Goal: Information Seeking & Learning: Learn about a topic

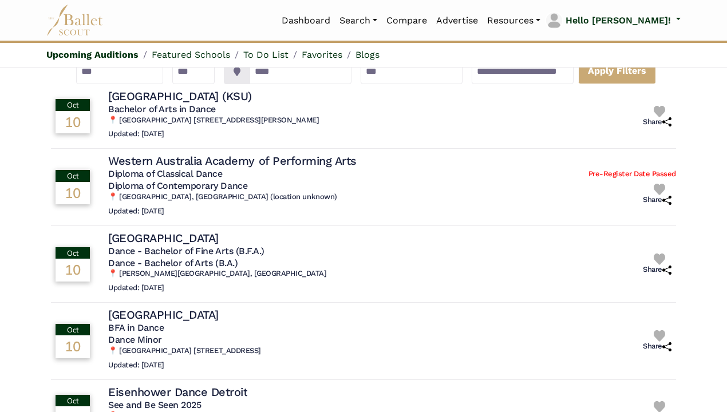
scroll to position [121, 0]
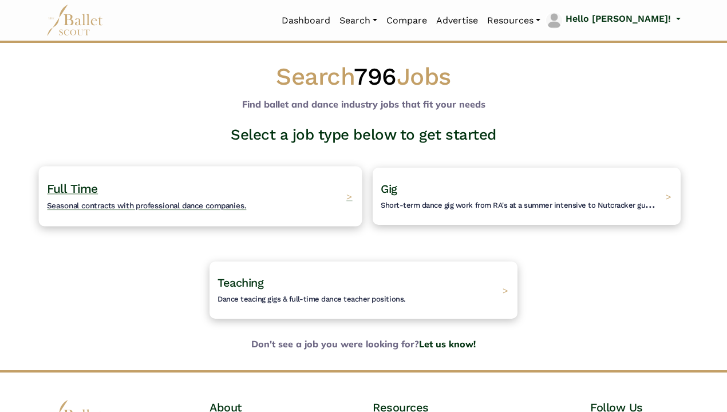
click at [226, 184] on h4 "Full Time Seasonal contracts with professional dance companies." at bounding box center [146, 196] width 199 height 31
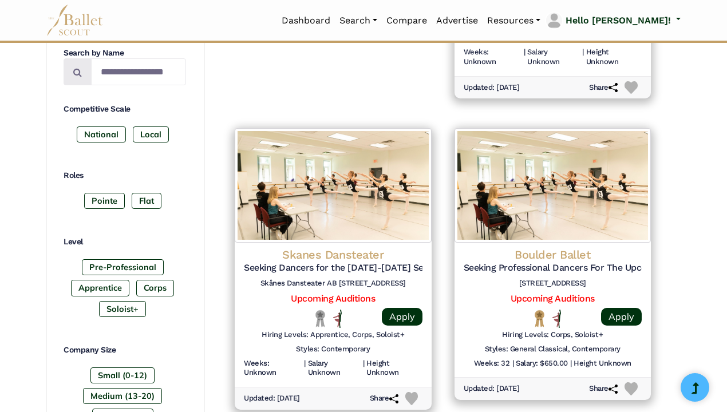
scroll to position [450, 0]
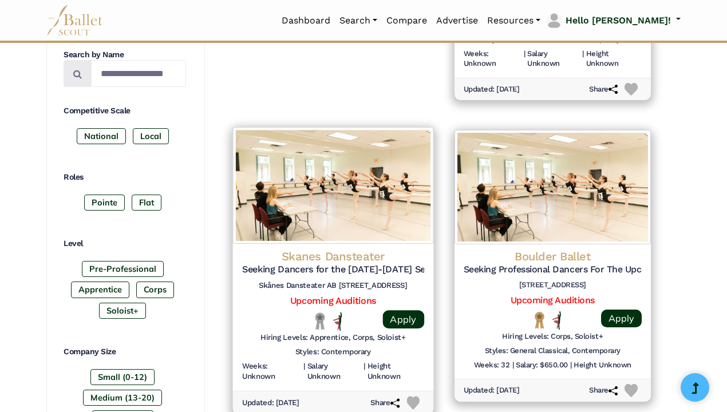
click at [354, 251] on h4 "Skanes Dansteater" at bounding box center [333, 255] width 182 height 15
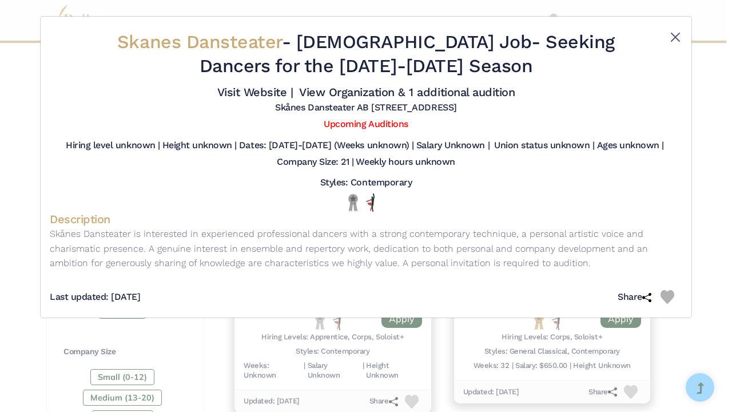
click at [672, 38] on button "Close" at bounding box center [676, 37] width 14 height 14
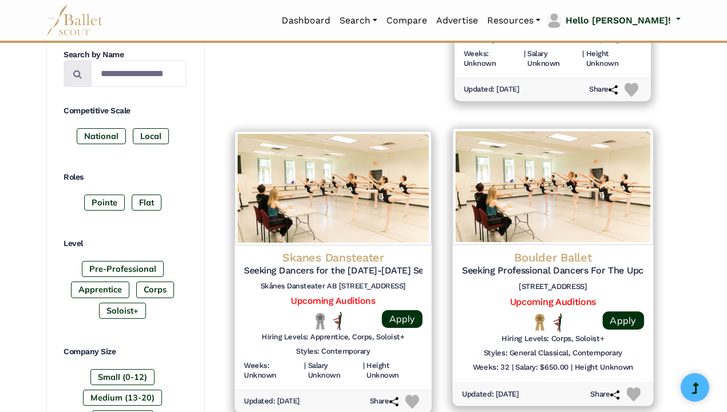
click at [572, 257] on h4 "Boulder Ballet" at bounding box center [552, 256] width 182 height 15
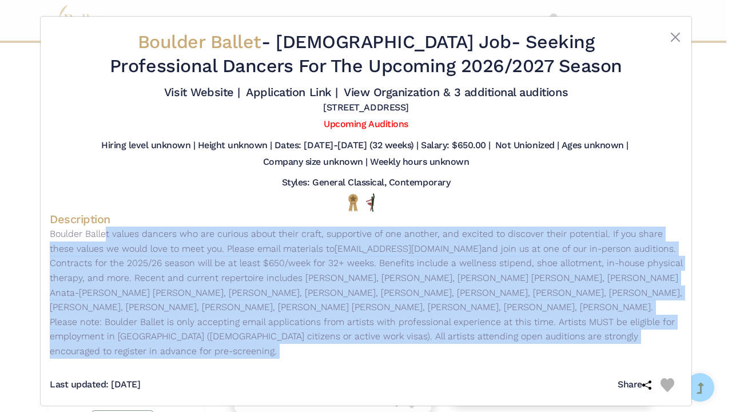
drag, startPoint x: 45, startPoint y: 232, endPoint x: 208, endPoint y: 354, distance: 203.5
click at [208, 354] on div "Boulder Ballet - Full Time Job - Seeking Professional Dancers For The Upcoming …" at bounding box center [366, 211] width 651 height 389
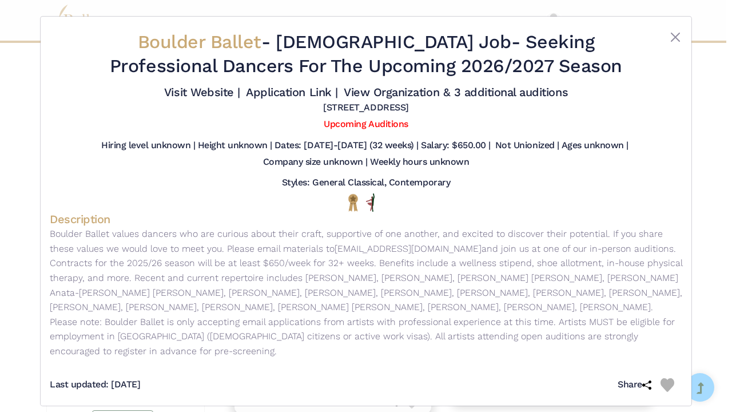
click at [203, 309] on p "Boulder Ballet values dancers who are curious about their craft, supportive of …" at bounding box center [366, 293] width 633 height 132
click at [193, 90] on link "Visit Website |" at bounding box center [202, 92] width 76 height 14
click at [665, 35] on div at bounding box center [656, 56] width 53 height 52
click at [673, 38] on button "Close" at bounding box center [676, 37] width 14 height 14
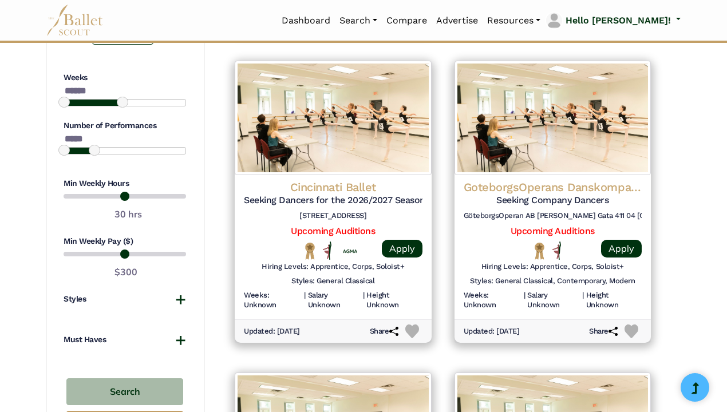
scroll to position [860, 0]
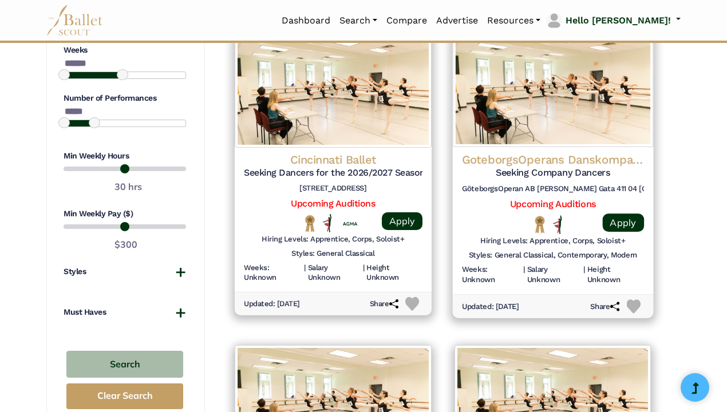
click at [516, 154] on h4 "GoteborgsOperans Danskompani (Gothenburg Opera Dance Company)" at bounding box center [552, 159] width 182 height 15
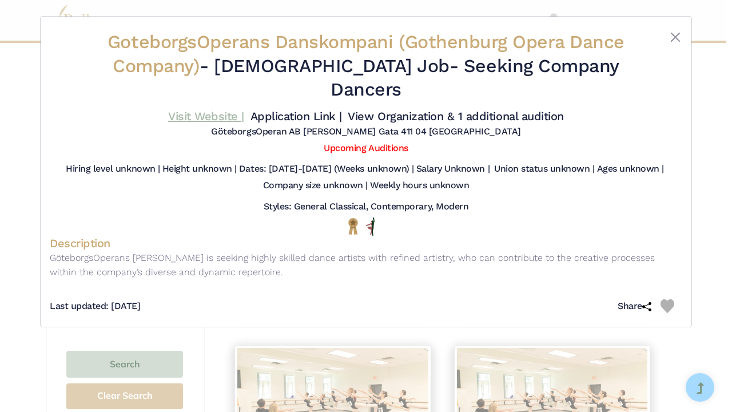
click at [218, 109] on link "Visit Website |" at bounding box center [206, 116] width 76 height 14
click at [667, 35] on div at bounding box center [656, 68] width 53 height 76
click at [671, 36] on button "Close" at bounding box center [676, 37] width 14 height 14
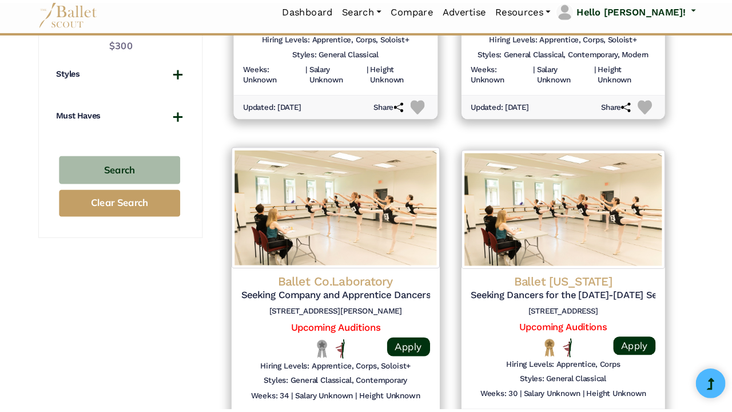
scroll to position [1053, 0]
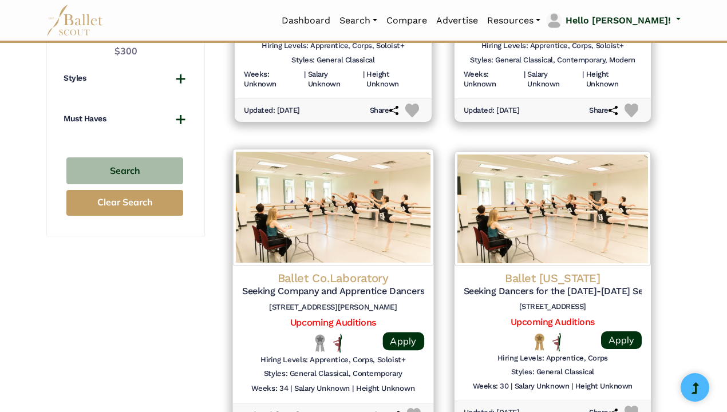
click at [315, 270] on h4 "Ballet Co.Laboratory" at bounding box center [333, 277] width 182 height 15
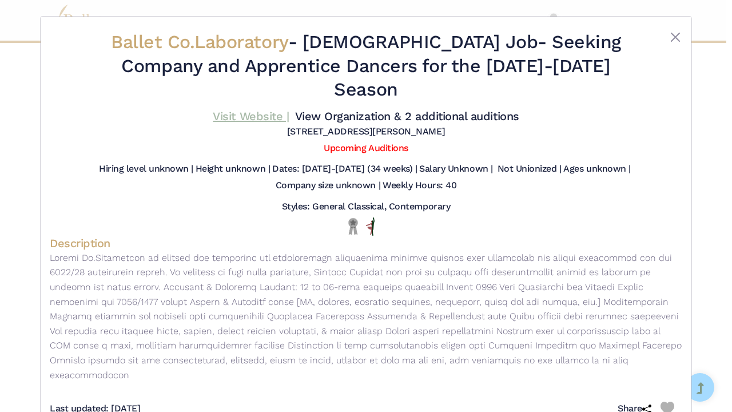
click at [239, 109] on link "Visit Website |" at bounding box center [251, 116] width 76 height 14
click at [670, 35] on button "Close" at bounding box center [676, 37] width 14 height 14
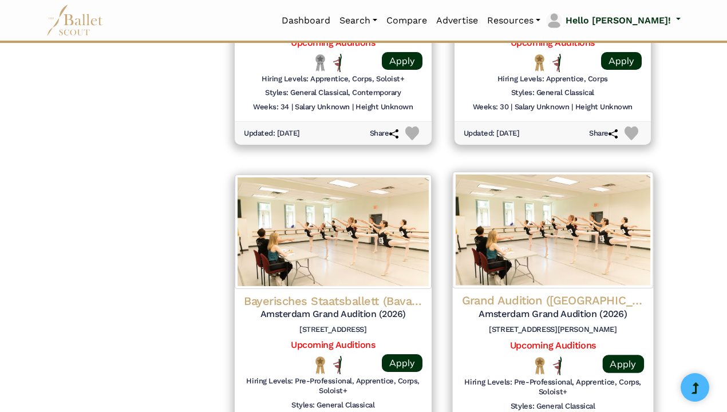
scroll to position [1351, 0]
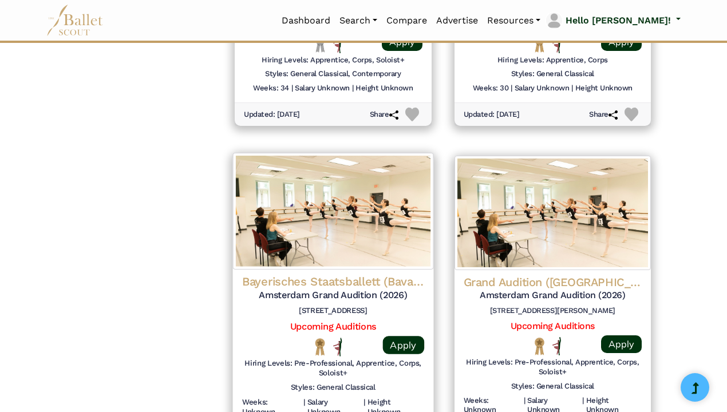
click at [355, 274] on h4 "Bayerisches Staatsballett (Bavarian State Ballet)" at bounding box center [333, 281] width 182 height 15
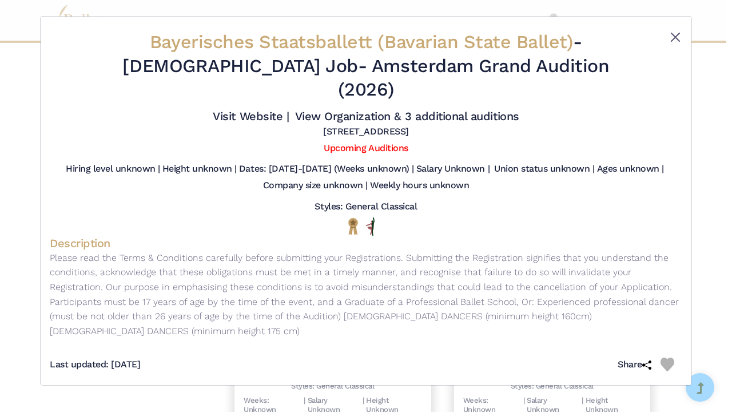
click at [671, 30] on button "Close" at bounding box center [676, 37] width 14 height 14
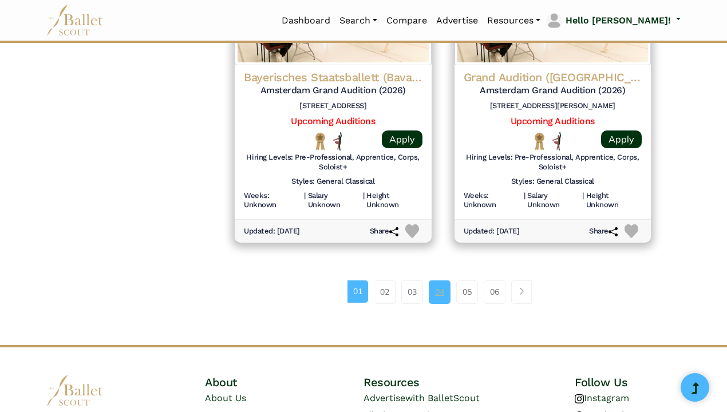
scroll to position [1557, 0]
click at [423, 280] on li "03" at bounding box center [415, 291] width 27 height 23
click at [435, 280] on link "04" at bounding box center [439, 291] width 22 height 23
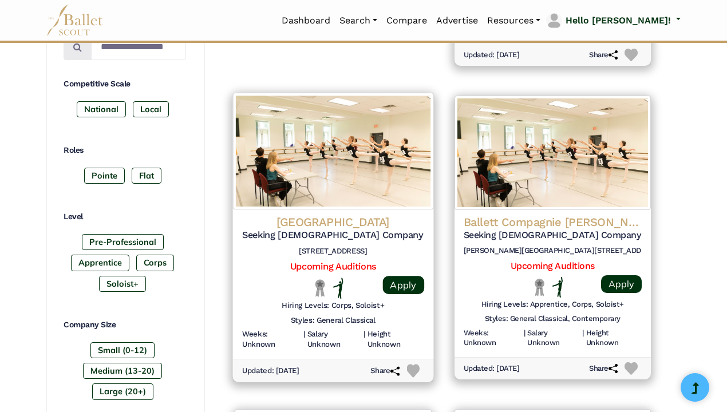
scroll to position [481, 0]
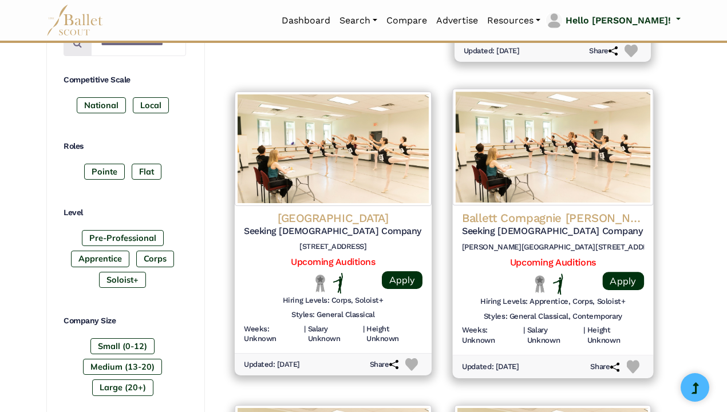
click at [531, 215] on h4 "Ballett Compagnie [PERSON_NAME]" at bounding box center [552, 218] width 182 height 15
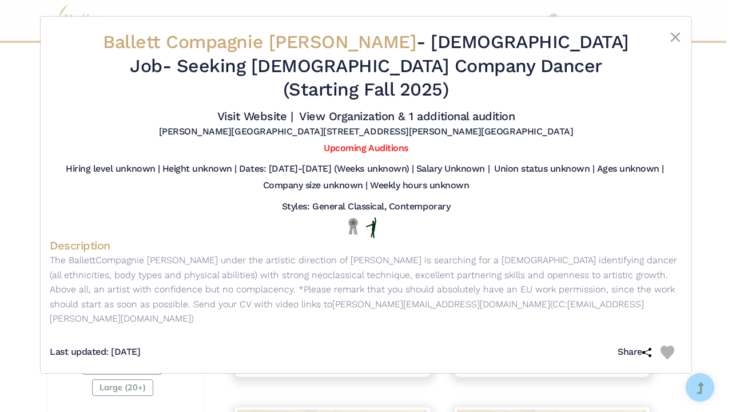
click at [676, 30] on div "Ballett Compagnie [PERSON_NAME] - [DEMOGRAPHIC_DATA] Job - Seeking [DEMOGRAPHIC…" at bounding box center [366, 84] width 633 height 117
click at [679, 37] on button "Close" at bounding box center [676, 37] width 14 height 14
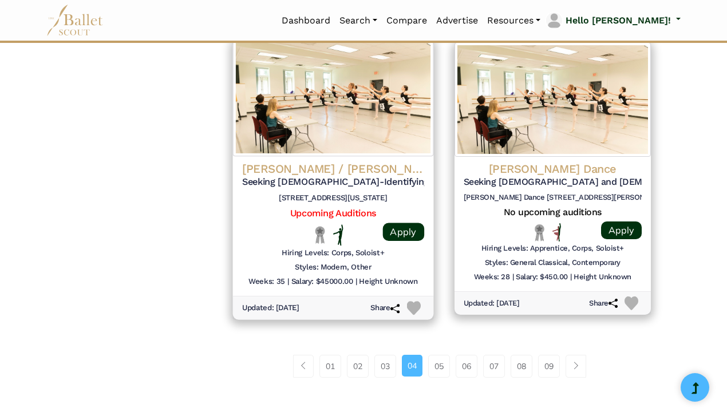
scroll to position [1474, 0]
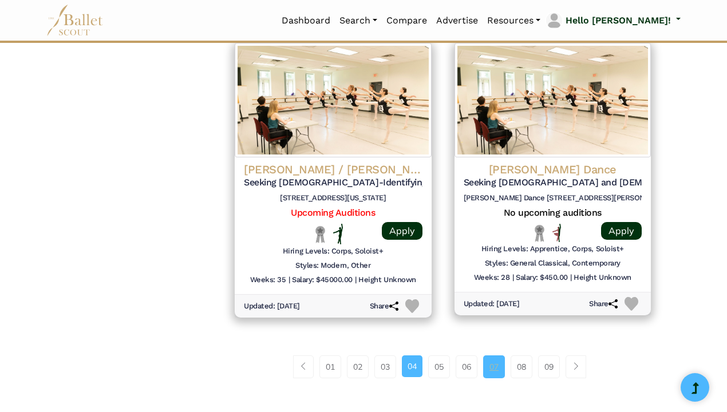
click at [490, 355] on link "07" at bounding box center [494, 366] width 22 height 23
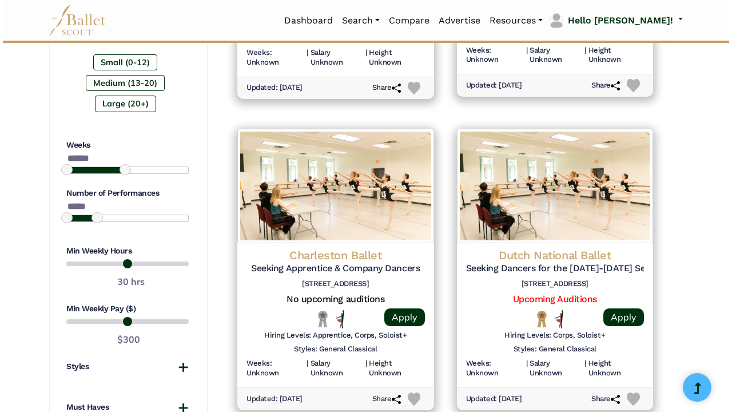
scroll to position [767, 0]
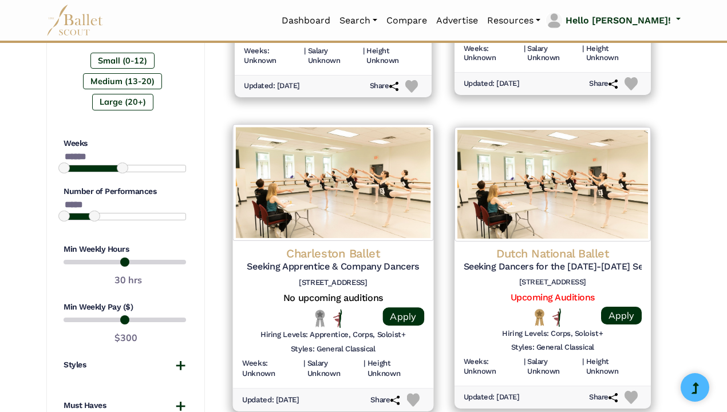
click at [323, 245] on h4 "Charleston Ballet" at bounding box center [333, 252] width 182 height 15
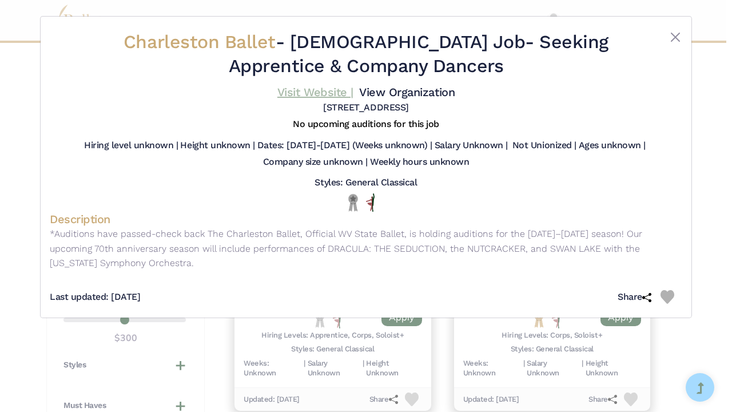
click at [313, 94] on link "Visit Website |" at bounding box center [315, 92] width 76 height 14
click at [669, 45] on div at bounding box center [656, 56] width 53 height 52
click at [672, 38] on button "Close" at bounding box center [676, 37] width 14 height 14
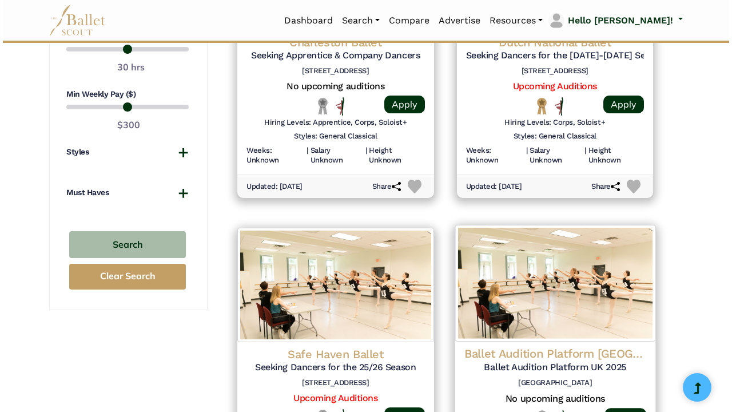
scroll to position [811, 0]
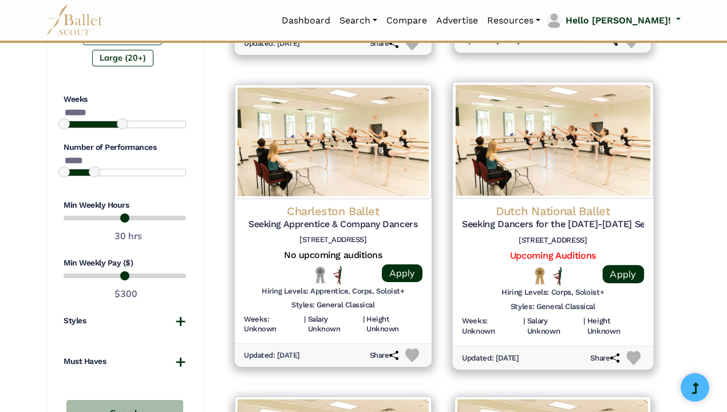
click at [553, 204] on h4 "Dutch National Ballet" at bounding box center [552, 210] width 182 height 15
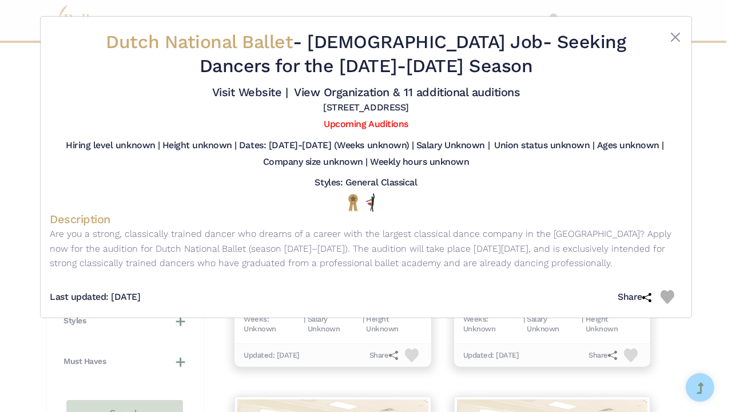
click at [247, 100] on div "Visit Website | View Organization & 11 additional auditions" at bounding box center [366, 91] width 633 height 19
click at [247, 93] on link "Visit Website |" at bounding box center [250, 92] width 76 height 14
click at [678, 36] on button "Close" at bounding box center [676, 37] width 14 height 14
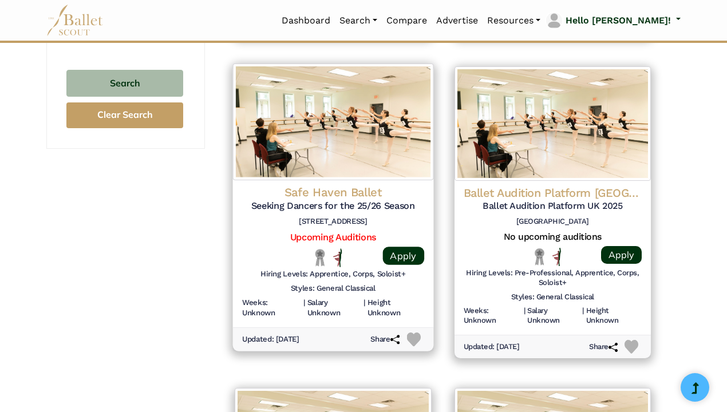
scroll to position [1143, 0]
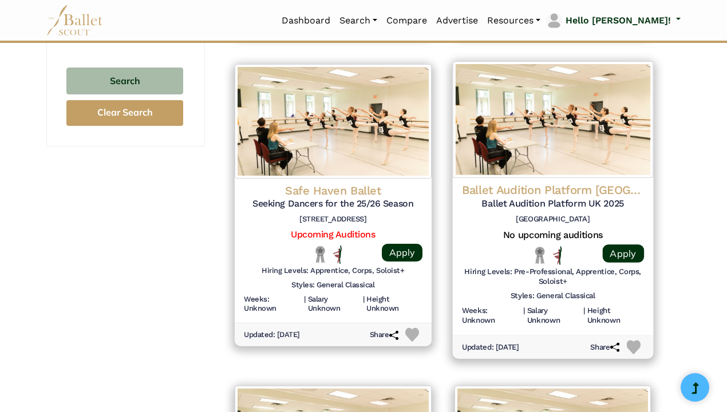
click at [571, 182] on h4 "Ballet Audition Platform UK" at bounding box center [552, 189] width 182 height 15
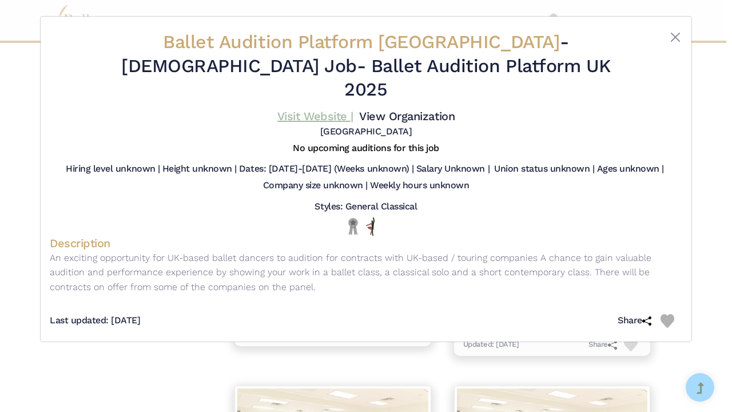
click at [302, 109] on link "Visit Website |" at bounding box center [315, 116] width 76 height 14
click at [676, 34] on button "Close" at bounding box center [676, 37] width 14 height 14
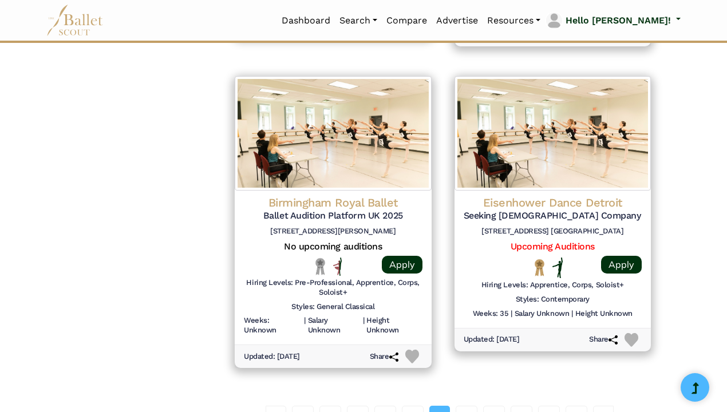
scroll to position [1463, 0]
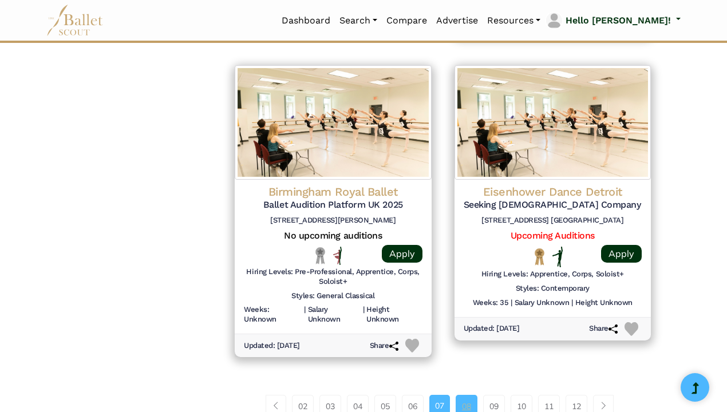
click at [470, 395] on link "08" at bounding box center [466, 406] width 22 height 23
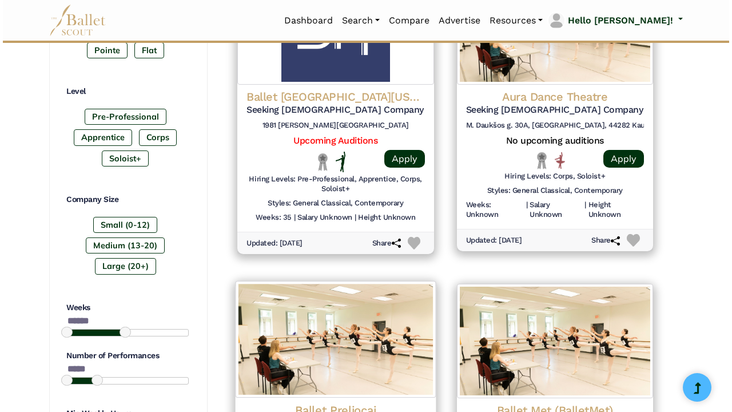
scroll to position [531, 0]
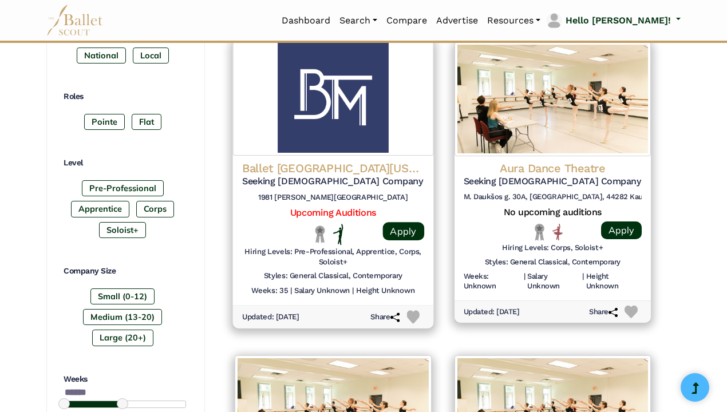
click at [366, 170] on h4 "Ballet [GEOGRAPHIC_DATA][US_STATE]" at bounding box center [333, 168] width 182 height 15
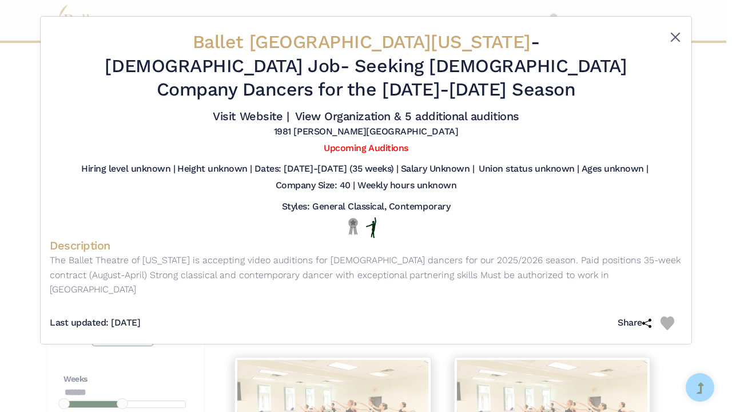
click at [669, 39] on button "Close" at bounding box center [676, 37] width 14 height 14
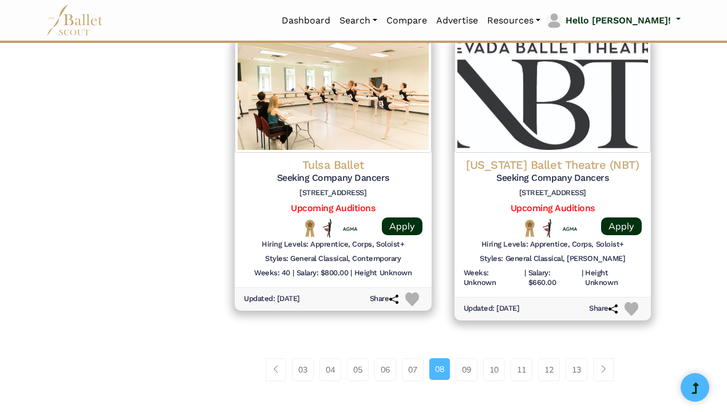
scroll to position [1478, 0]
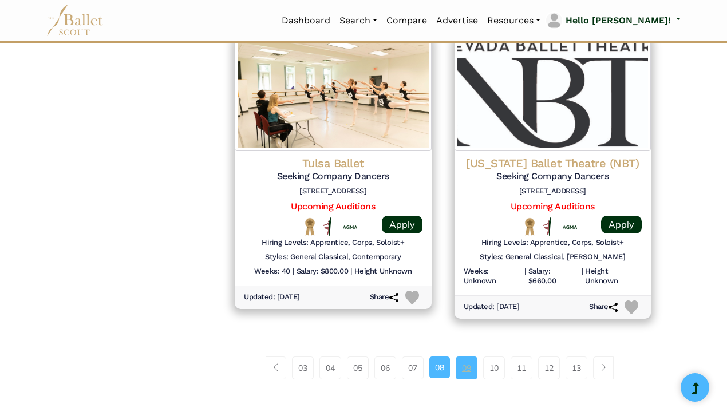
click at [465, 356] on link "09" at bounding box center [466, 367] width 22 height 23
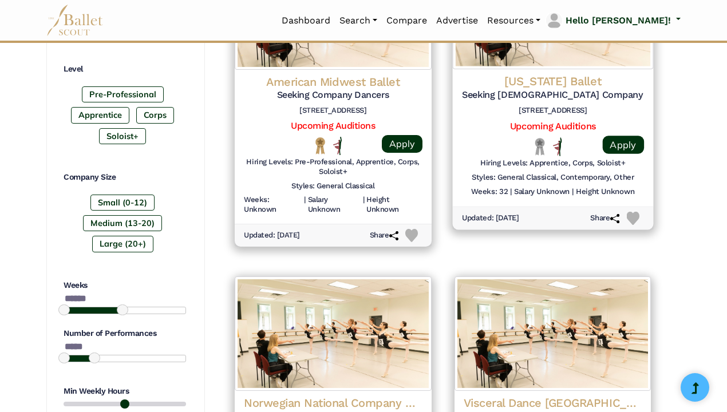
scroll to position [609, 0]
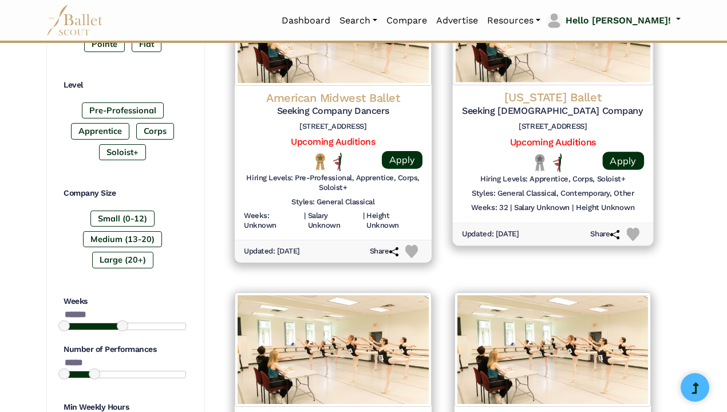
click at [593, 100] on h4 "South Carolina Ballet" at bounding box center [552, 97] width 182 height 15
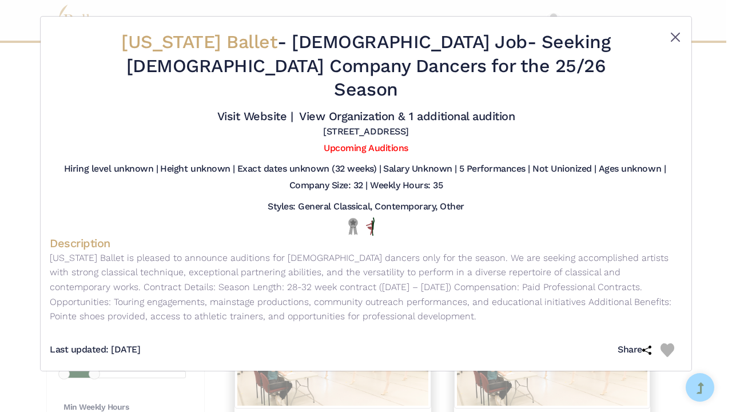
click at [675, 36] on button "Close" at bounding box center [676, 37] width 14 height 14
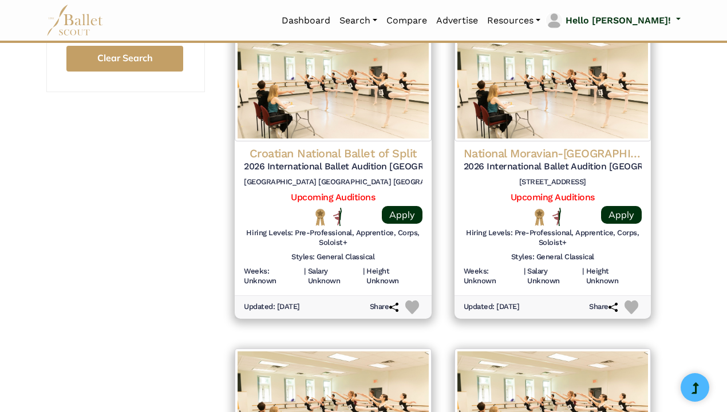
scroll to position [1211, 0]
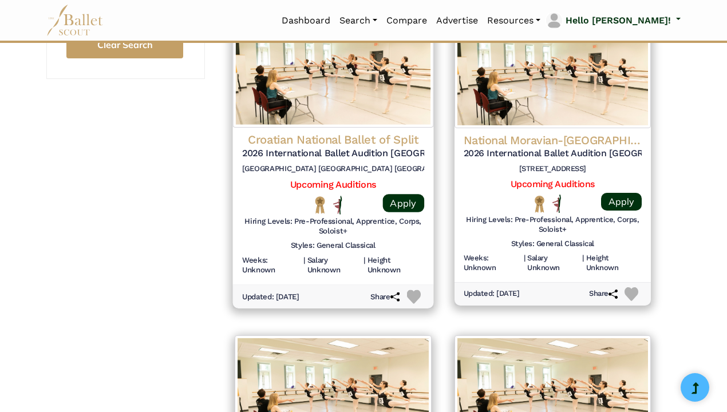
click at [333, 132] on h4 "Croatian National Ballet of Split" at bounding box center [333, 139] width 182 height 15
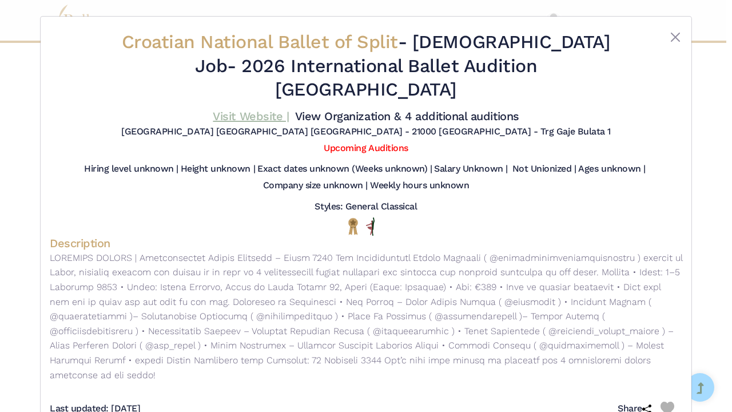
click at [259, 109] on link "Visit Website |" at bounding box center [251, 116] width 76 height 14
click at [677, 35] on button "Close" at bounding box center [676, 37] width 14 height 14
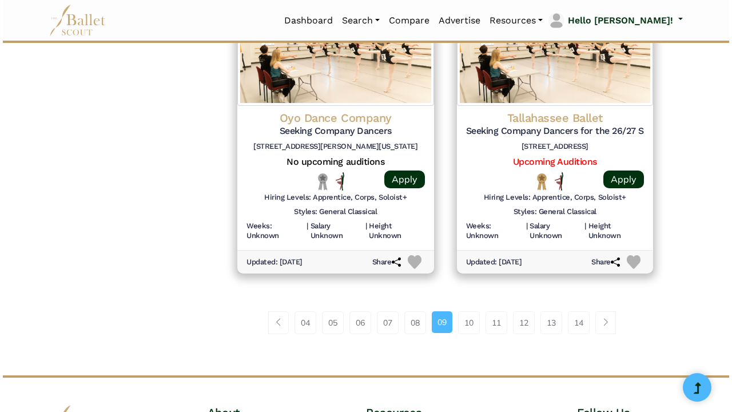
scroll to position [1555, 0]
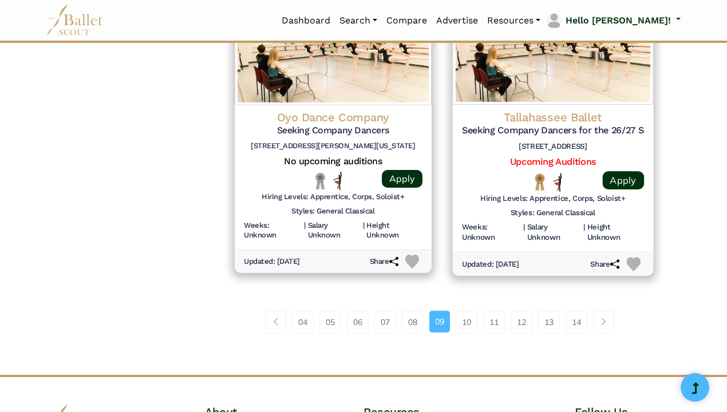
click at [579, 109] on h4 "Tallahassee Ballet" at bounding box center [552, 116] width 182 height 15
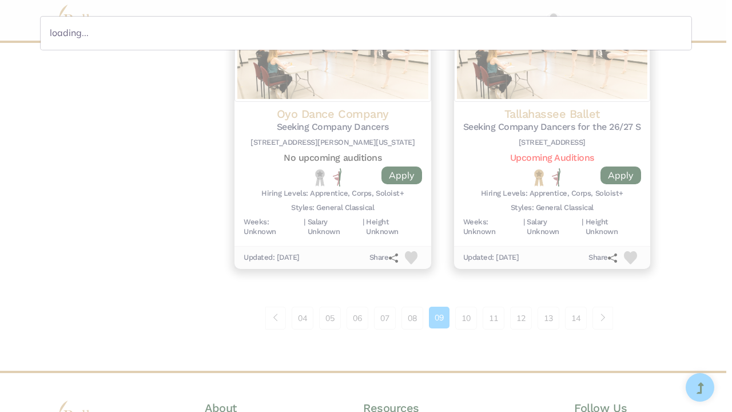
click at [556, 124] on div "loading..." at bounding box center [366, 206] width 732 height 412
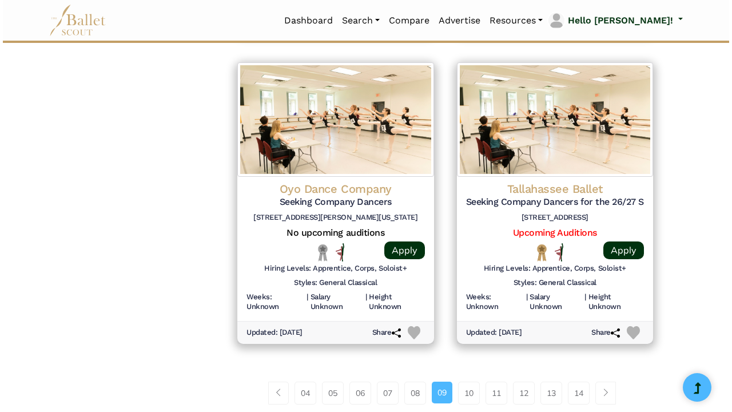
scroll to position [1410, 0]
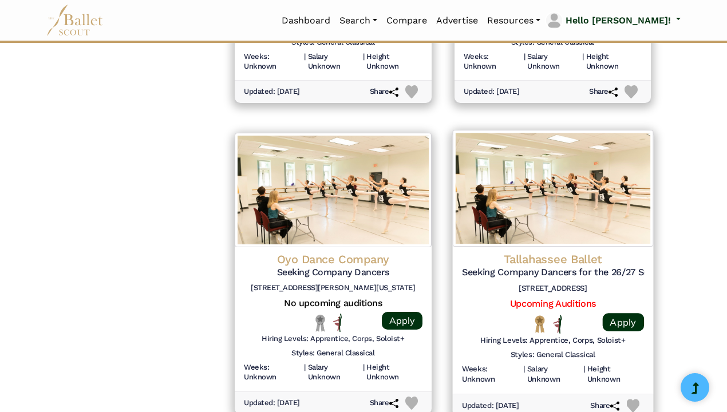
click at [537, 209] on img at bounding box center [552, 188] width 200 height 117
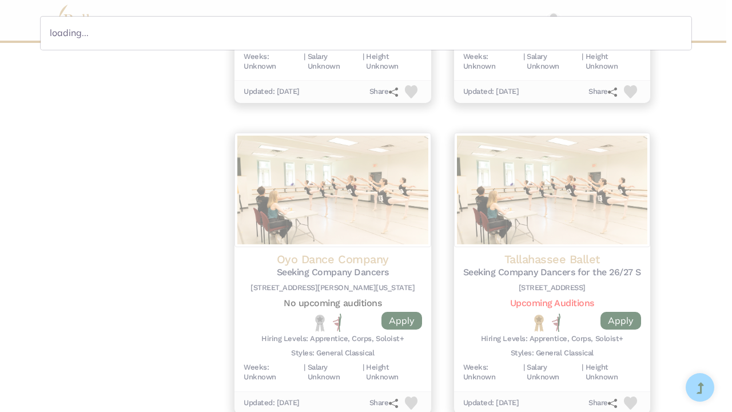
click at [358, 155] on div "loading..." at bounding box center [366, 206] width 732 height 412
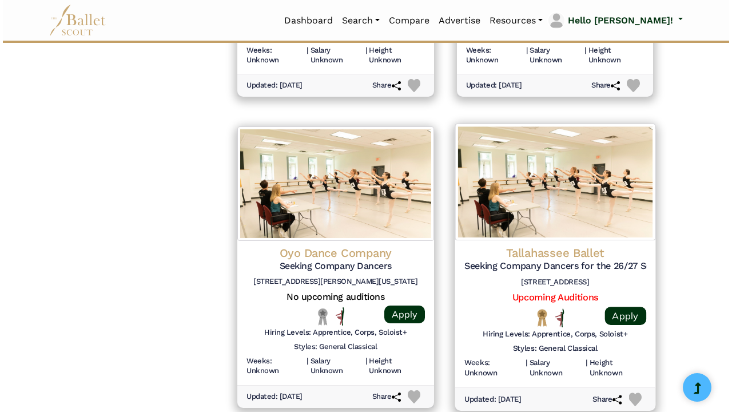
scroll to position [1420, 0]
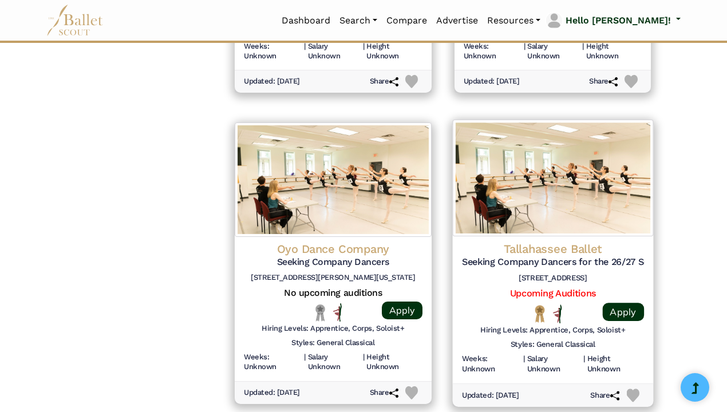
click at [529, 256] on h5 "Seeking Company Dancers for the 26/27 Season" at bounding box center [552, 262] width 182 height 12
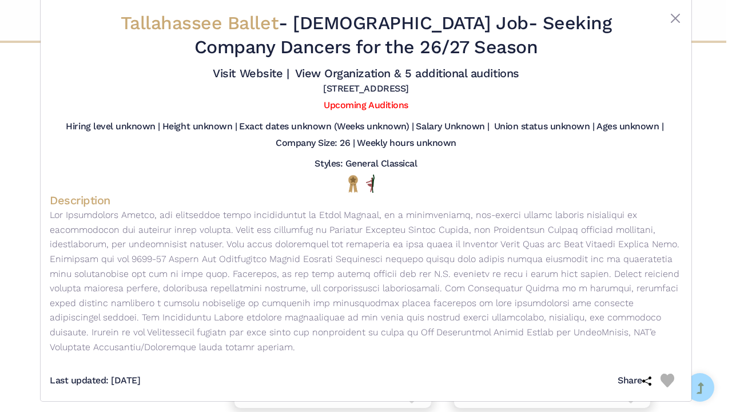
scroll to position [18, 0]
click at [251, 73] on link "Visit Website |" at bounding box center [251, 74] width 76 height 14
click at [672, 14] on button "Close" at bounding box center [676, 19] width 14 height 14
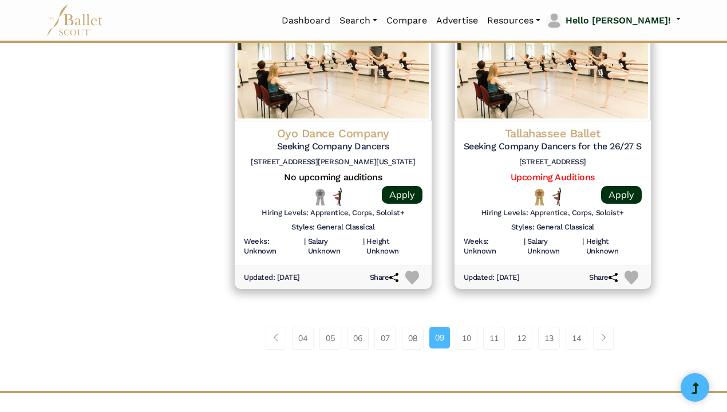
scroll to position [1542, 0]
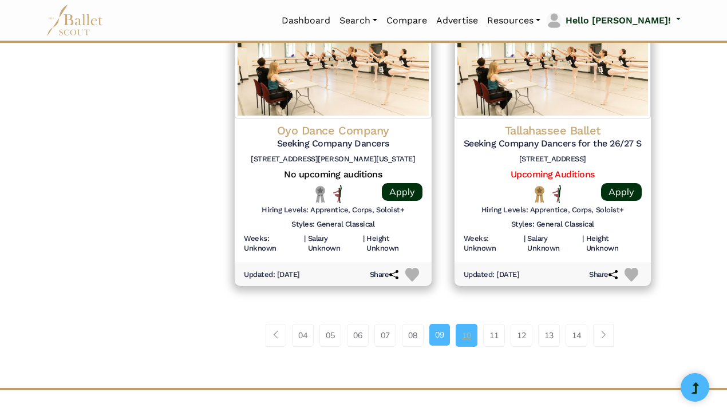
click at [472, 324] on link "10" at bounding box center [466, 335] width 22 height 23
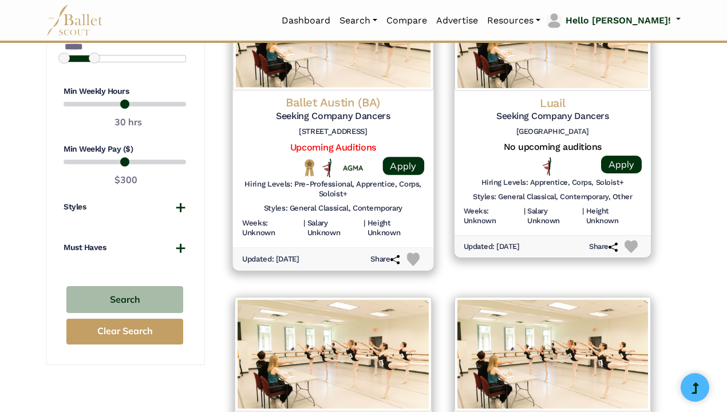
scroll to position [912, 0]
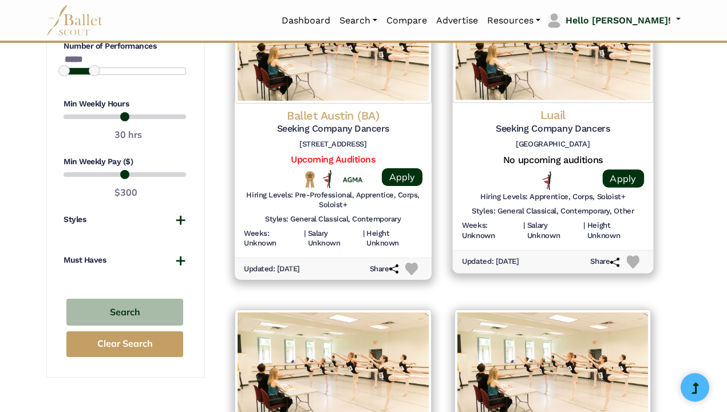
click at [545, 122] on h5 "Seeking Company Dancers" at bounding box center [552, 128] width 182 height 12
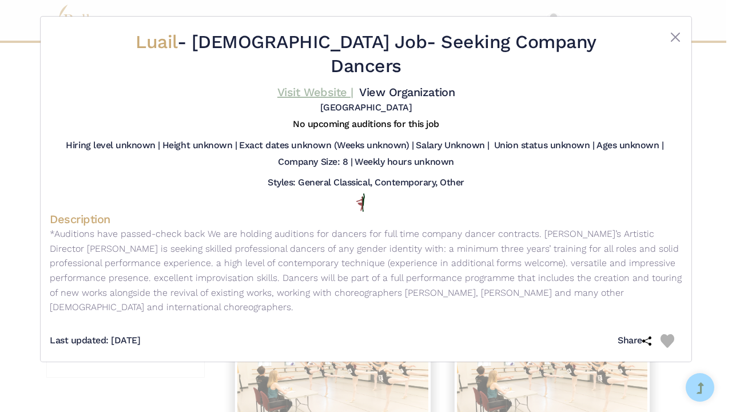
click at [321, 85] on link "Visit Website |" at bounding box center [315, 92] width 76 height 14
click at [682, 35] on button "Close" at bounding box center [676, 37] width 14 height 14
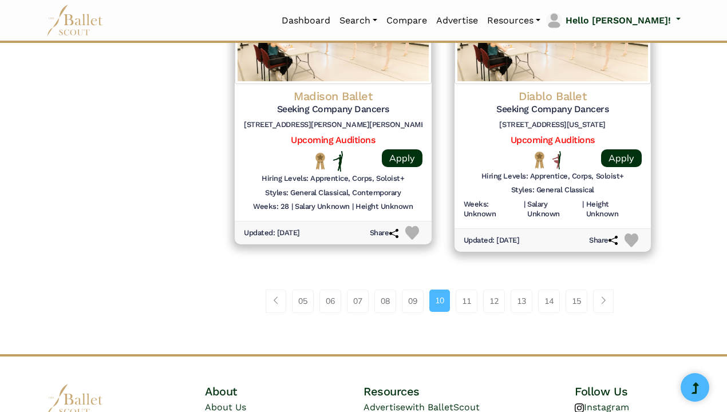
scroll to position [1316, 0]
